Goal: Use online tool/utility: Utilize a website feature to perform a specific function

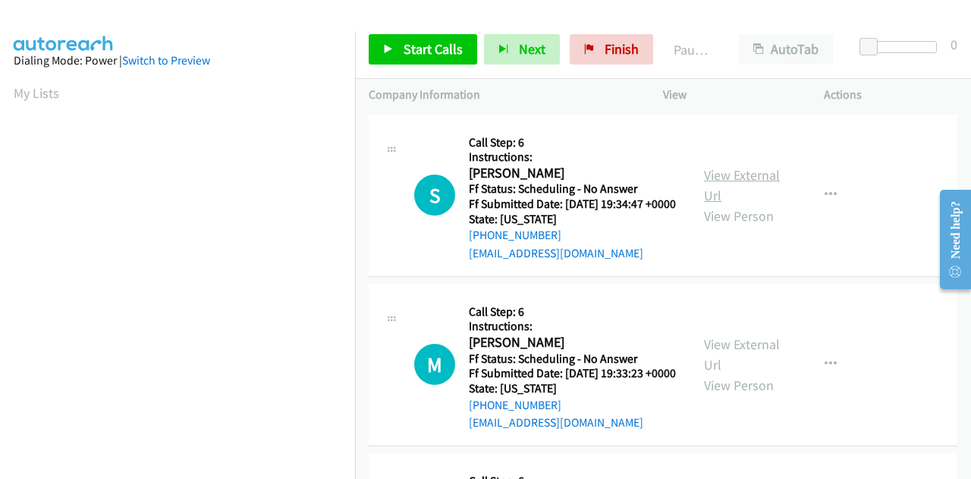
click at [718, 180] on link "View External Url" at bounding box center [742, 185] width 76 height 38
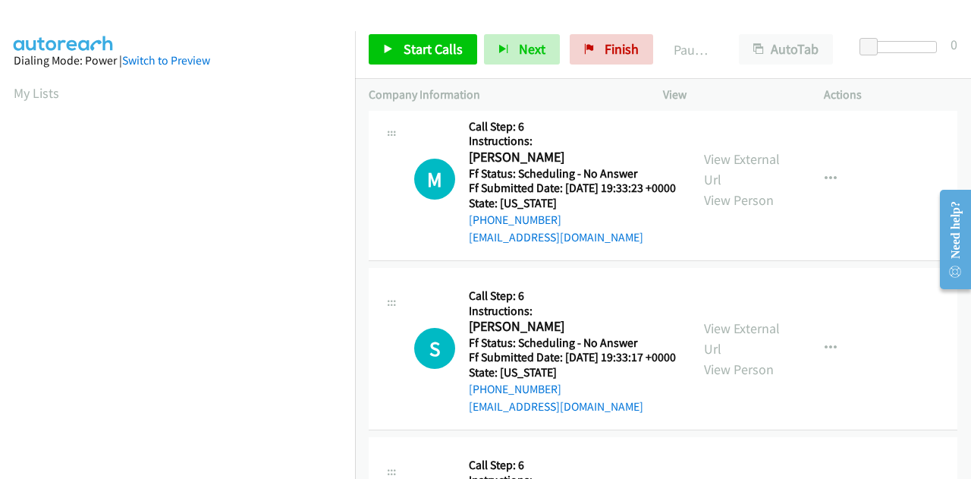
scroll to position [219, 0]
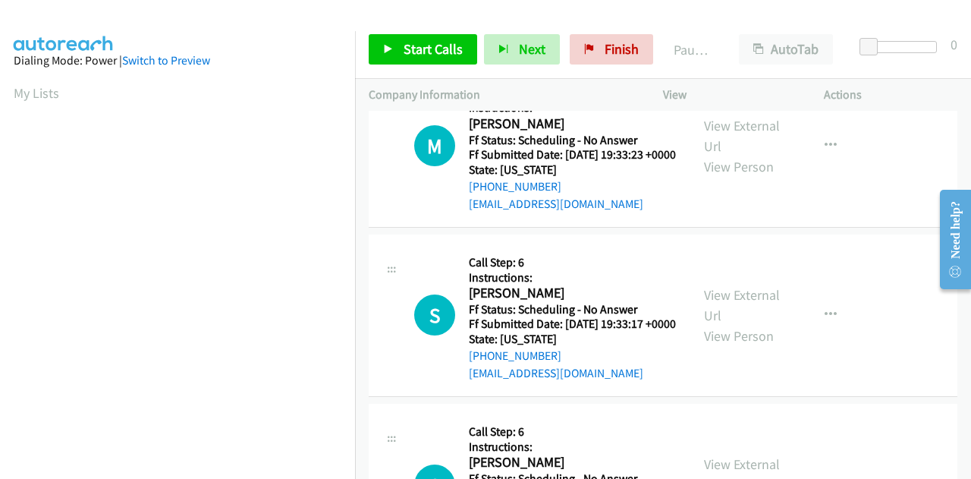
drag, startPoint x: 965, startPoint y: 158, endPoint x: 37, endPoint y: 5, distance: 940.4
click at [719, 143] on link "View External Url" at bounding box center [742, 136] width 76 height 38
click at [706, 324] on link "View External Url" at bounding box center [742, 305] width 76 height 38
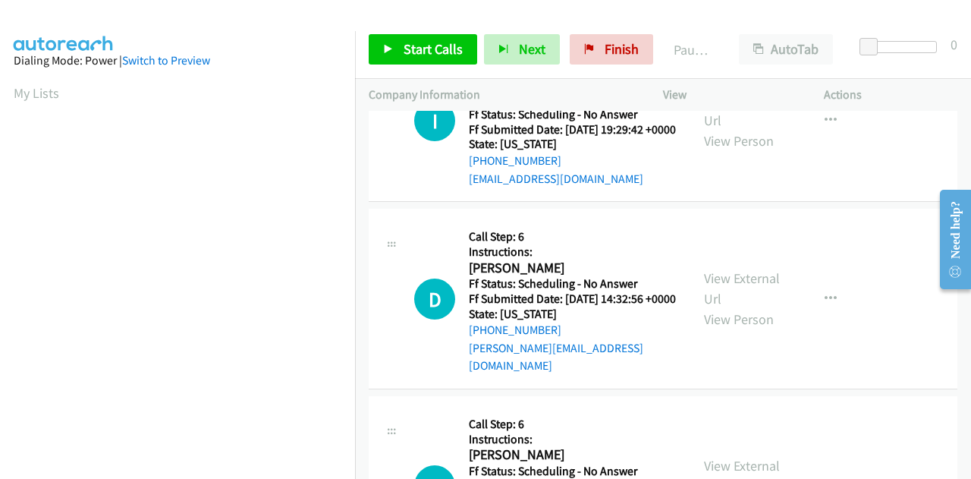
scroll to position [578, 0]
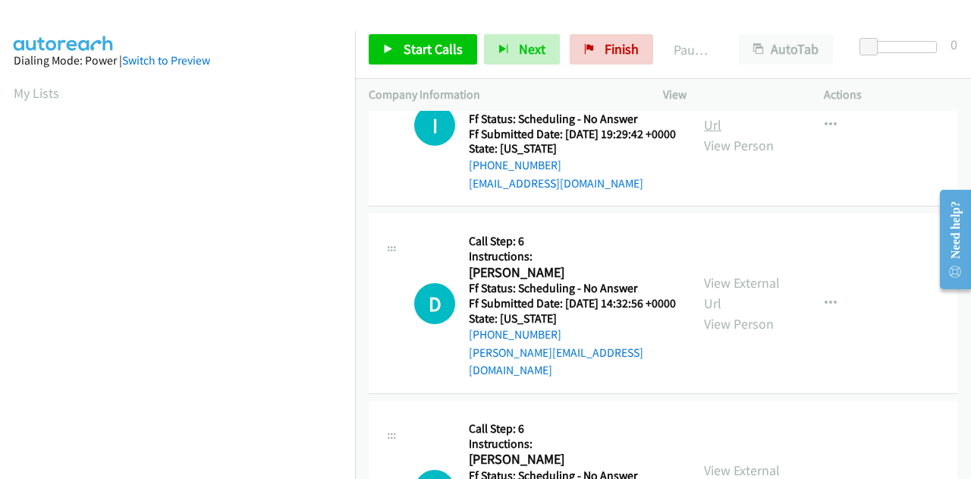
click at [741, 134] on link "View External Url" at bounding box center [742, 115] width 76 height 38
click at [718, 312] on link "View External Url" at bounding box center [742, 293] width 76 height 38
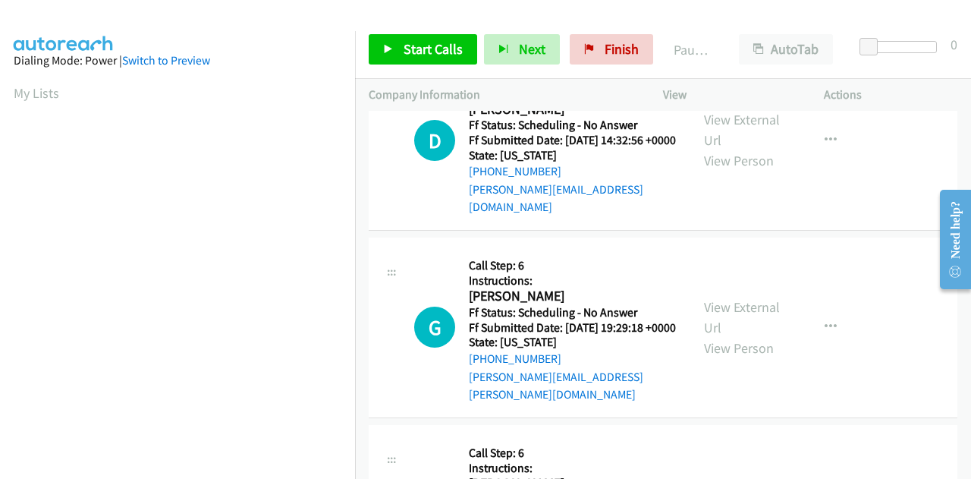
scroll to position [760, 0]
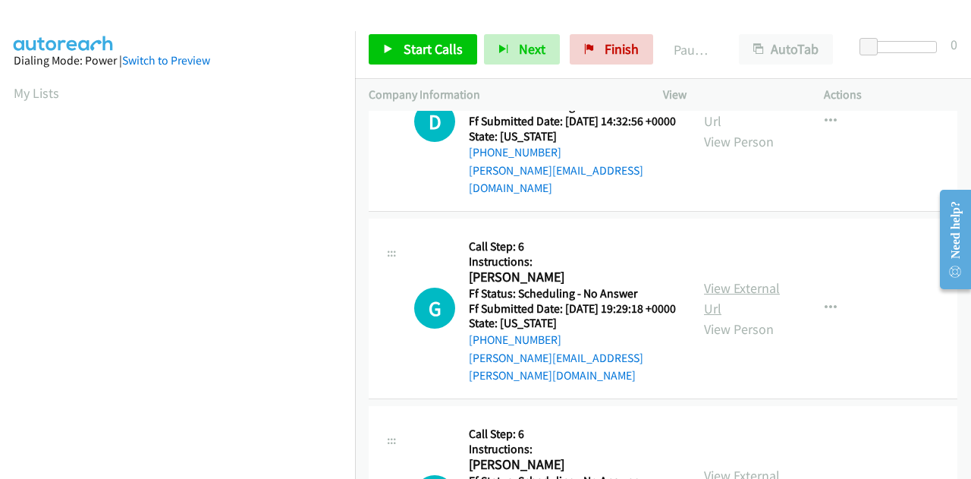
click at [710, 317] on link "View External Url" at bounding box center [742, 298] width 76 height 38
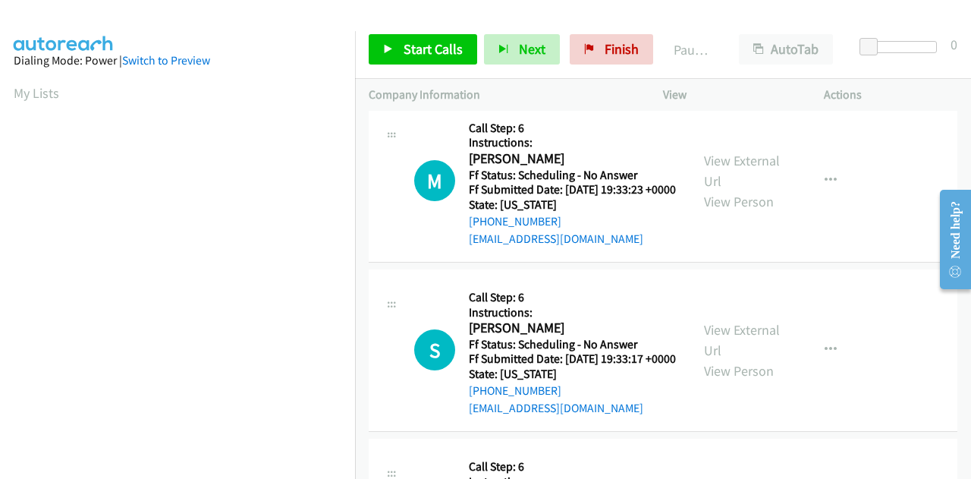
scroll to position [184, 0]
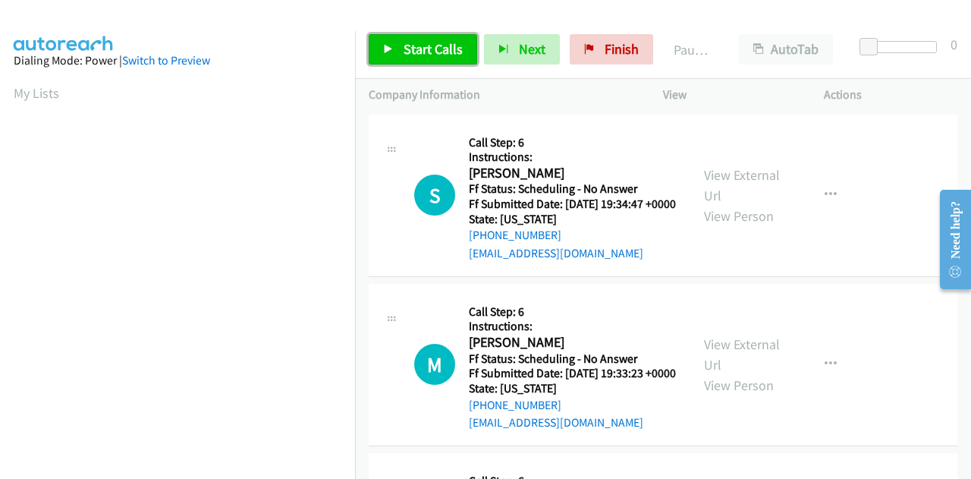
click at [419, 43] on span "Start Calls" at bounding box center [433, 48] width 59 height 17
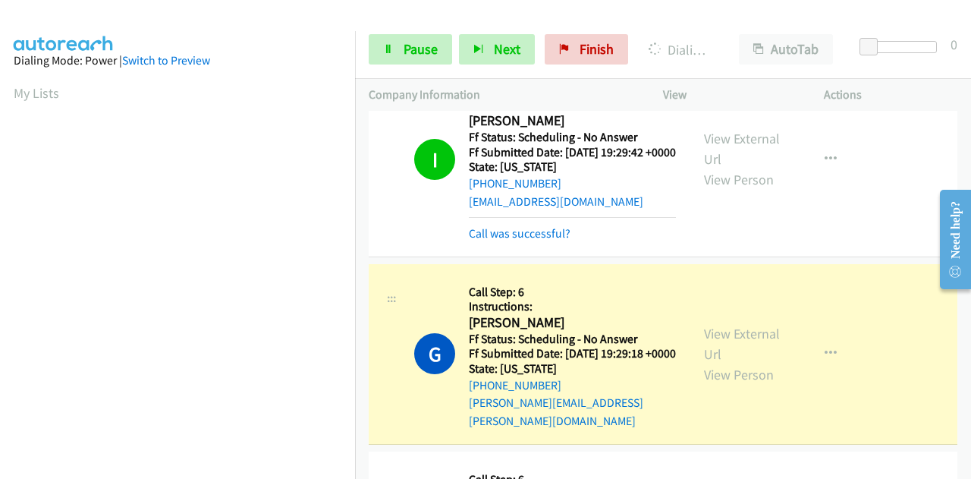
scroll to position [372, 0]
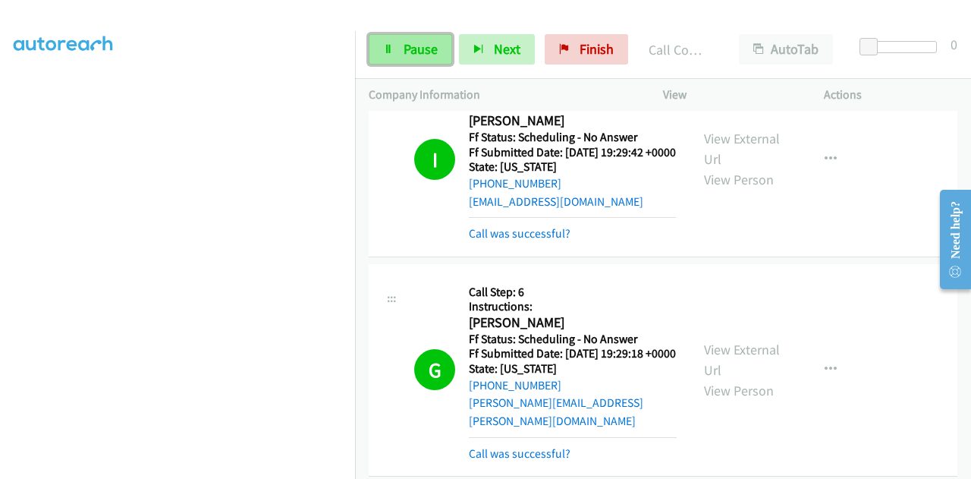
click at [407, 45] on span "Pause" at bounding box center [421, 48] width 34 height 17
